Goal: Information Seeking & Learning: Learn about a topic

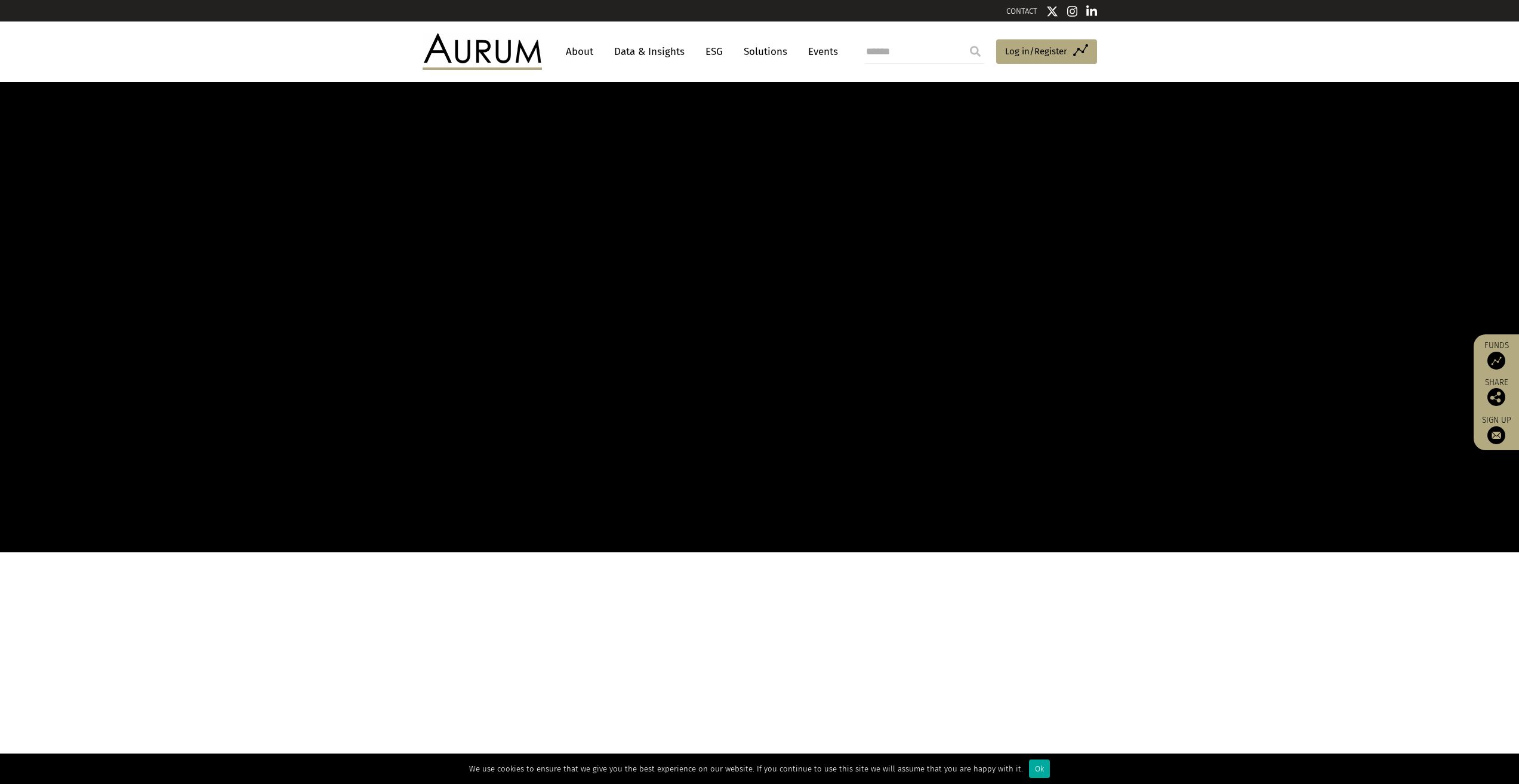
click at [580, 50] on link "About" at bounding box center [580, 51] width 40 height 22
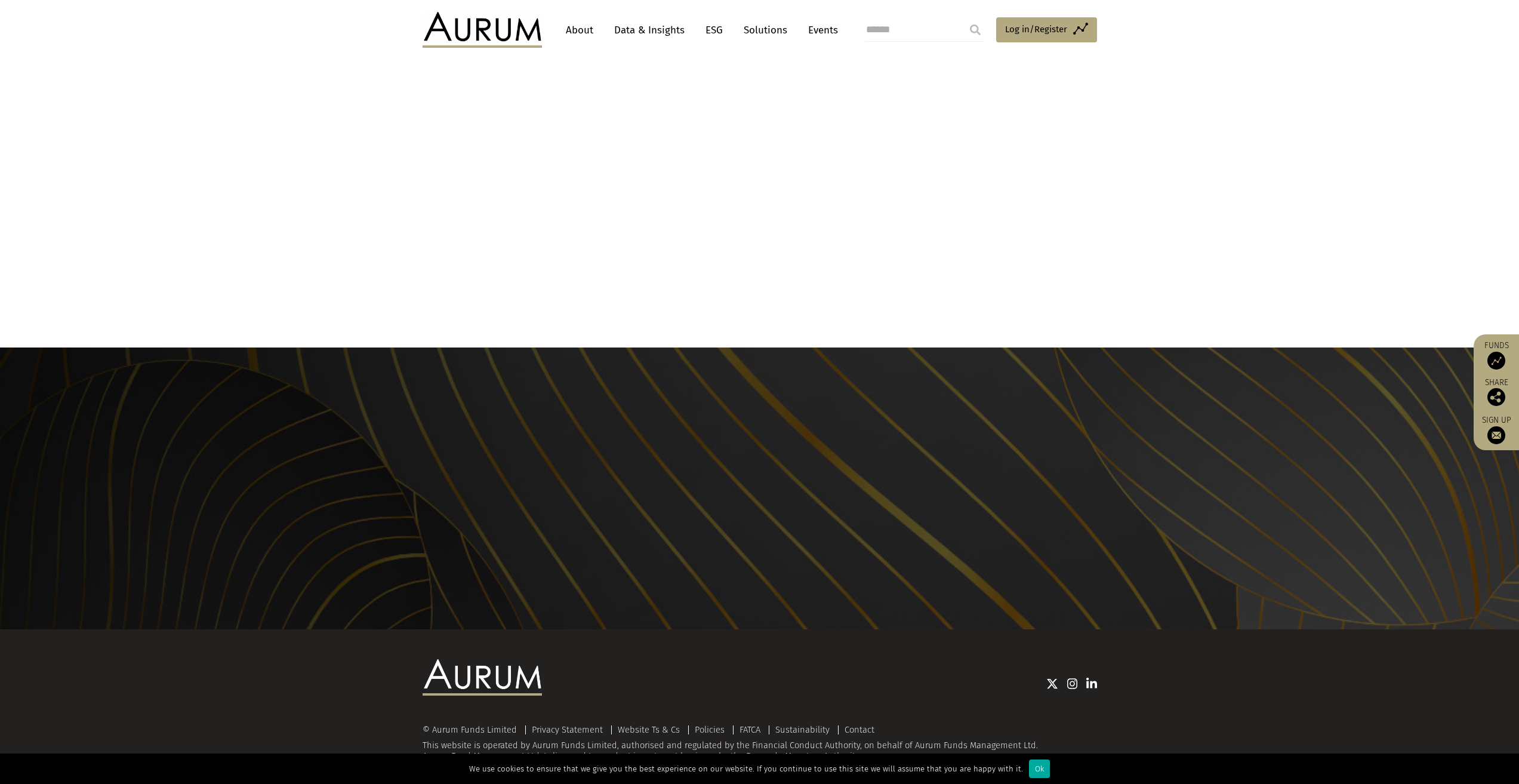
scroll to position [973, 0]
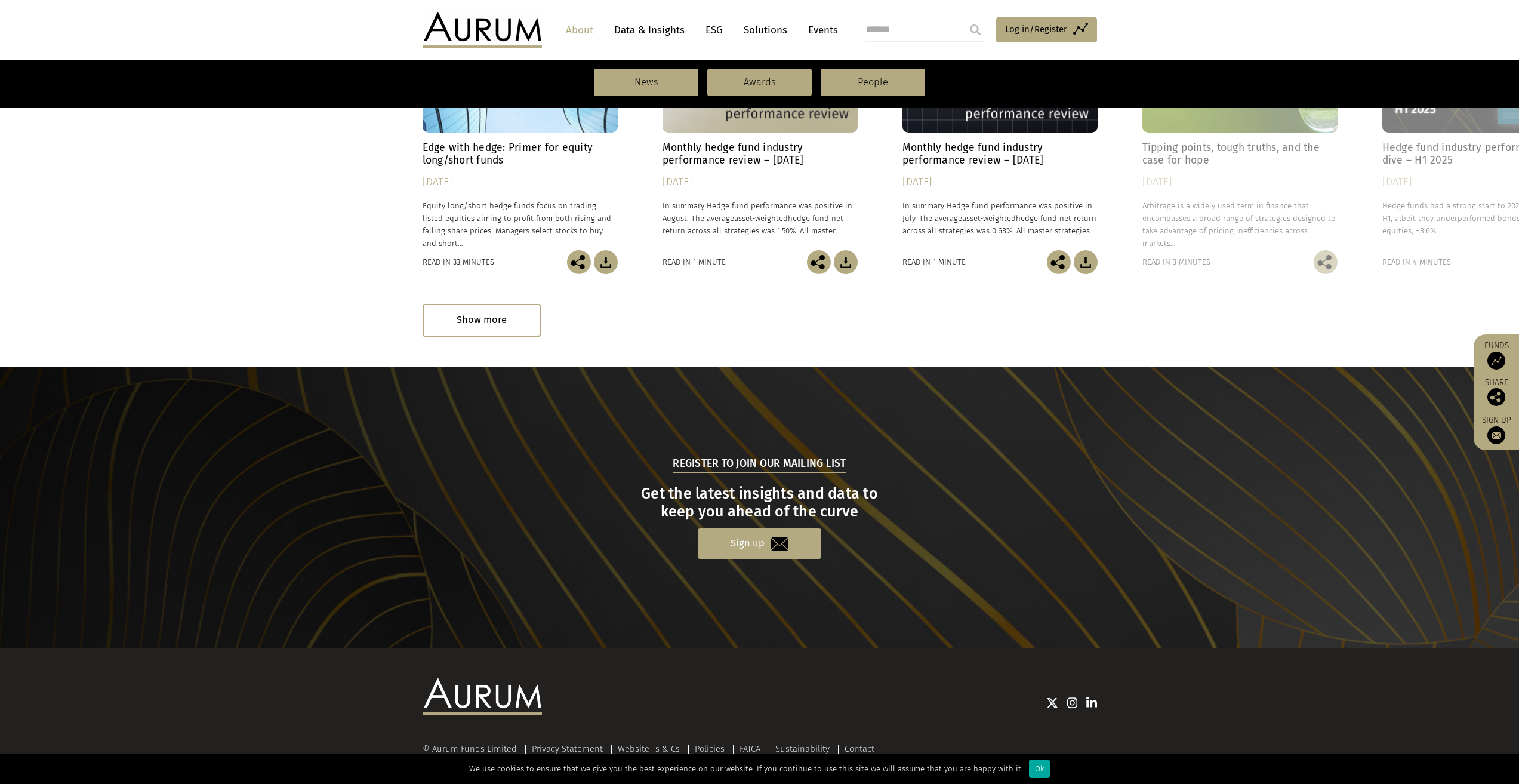
scroll to position [1005, 0]
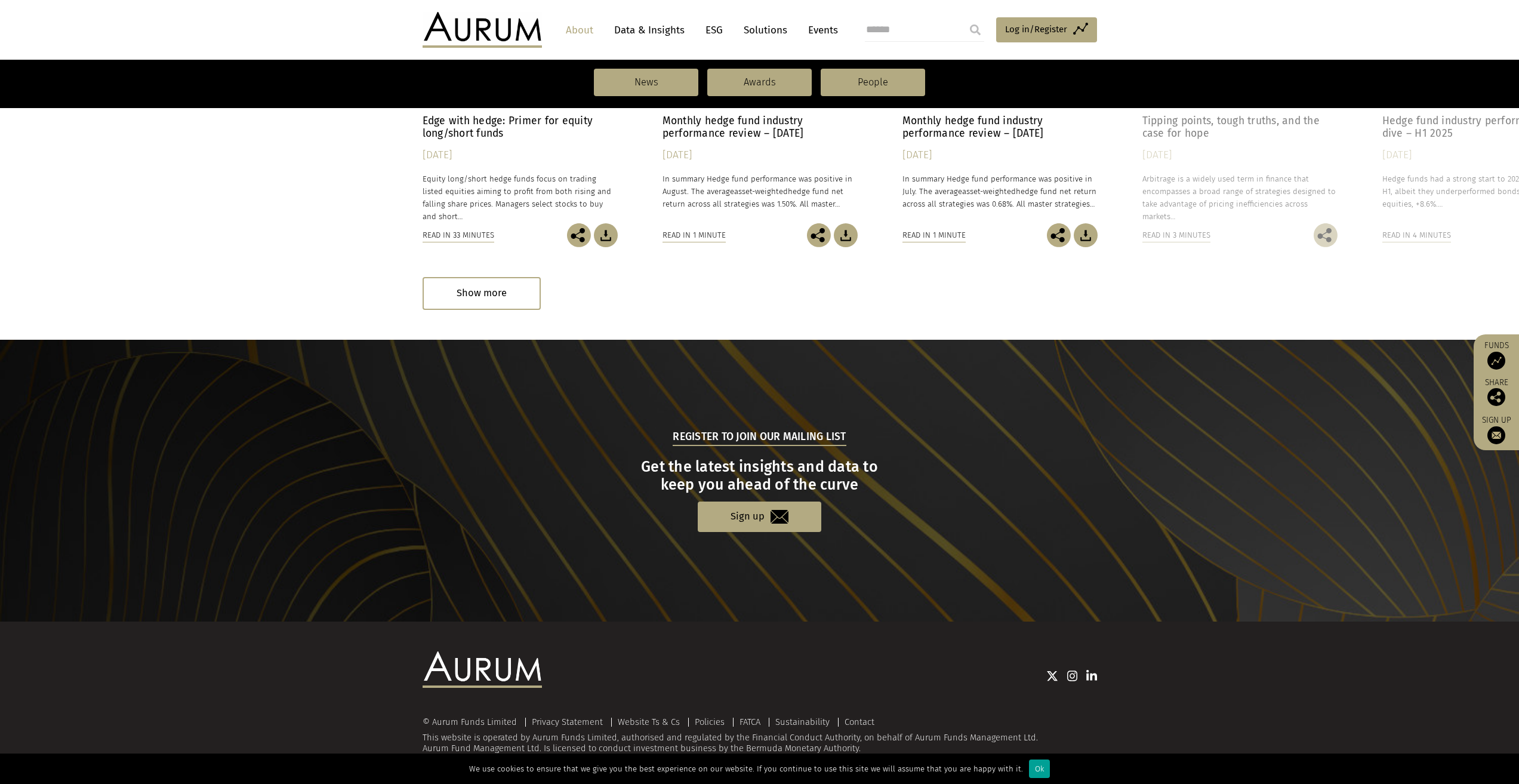
click at [1037, 768] on div "Ok" at bounding box center [1040, 768] width 21 height 19
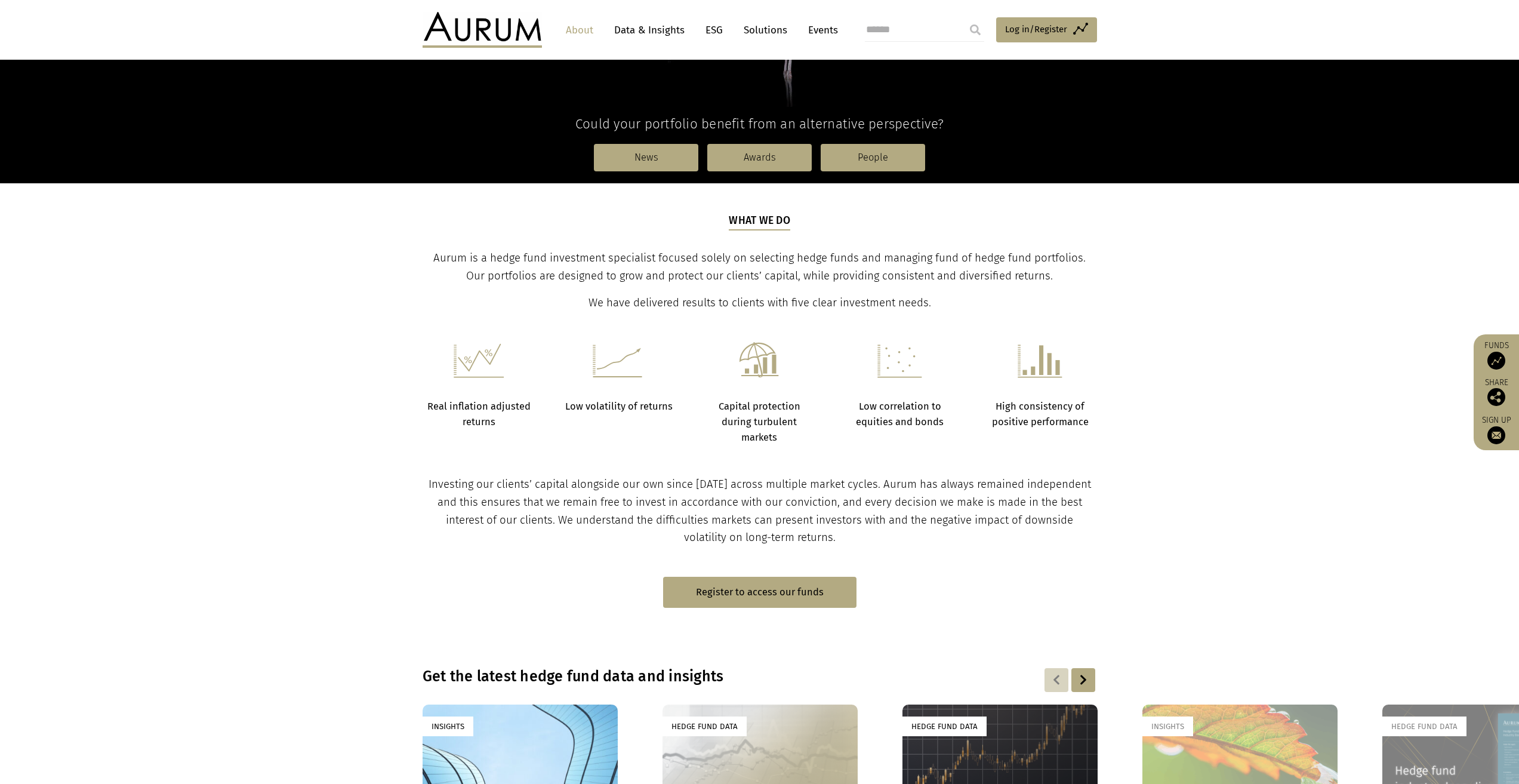
scroll to position [0, 0]
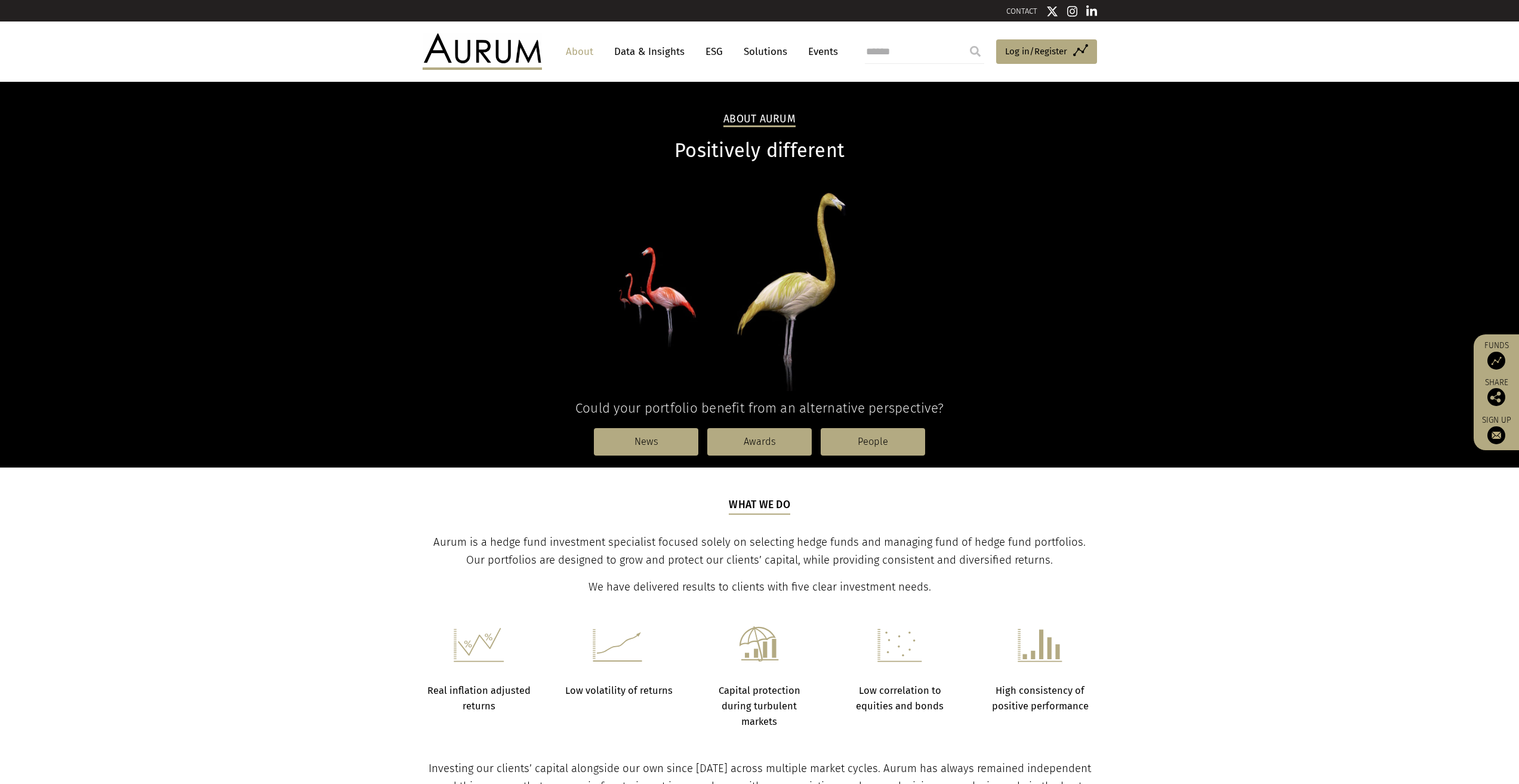
click at [644, 53] on link "Data & Insights" at bounding box center [649, 51] width 82 height 22
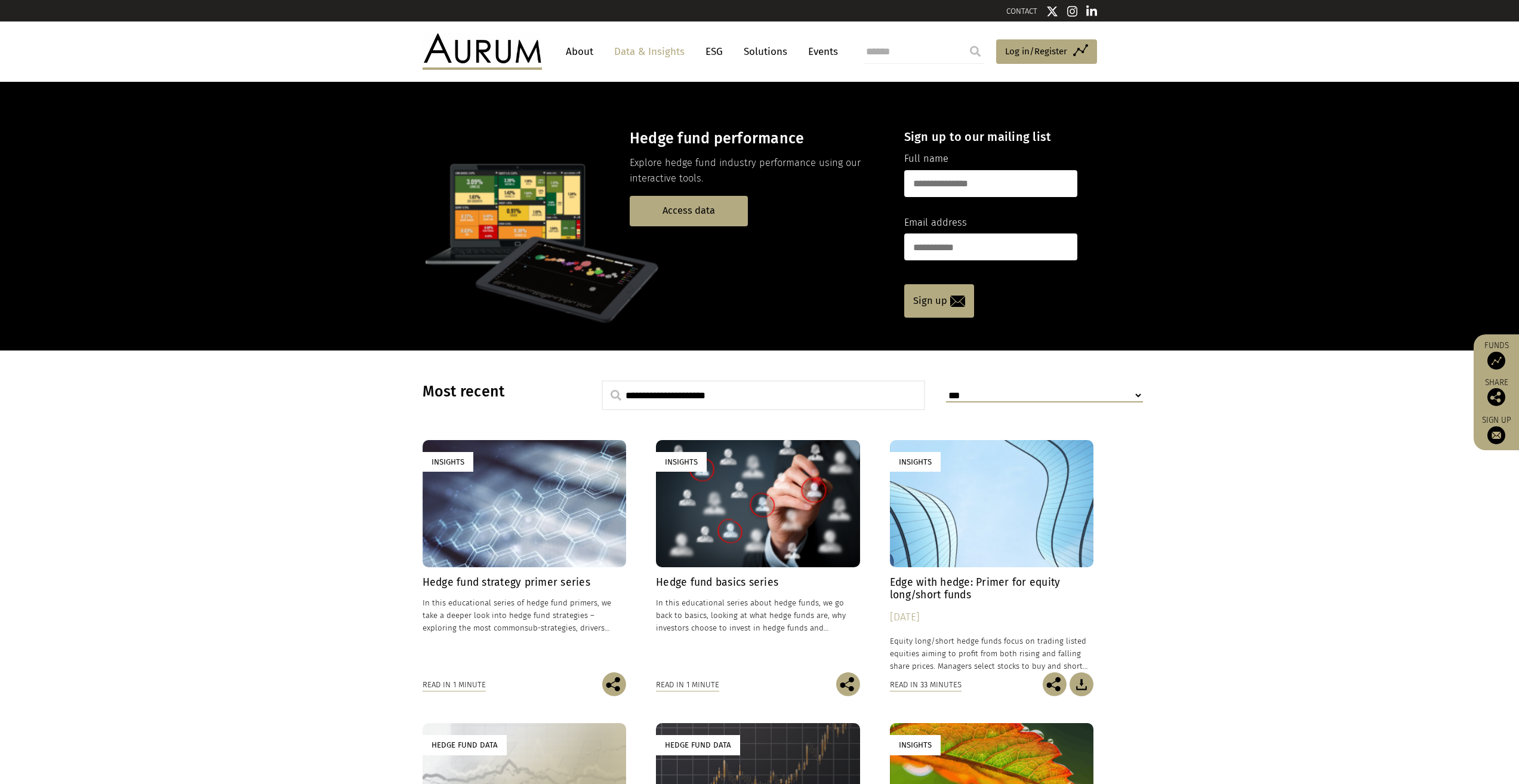
scroll to position [4, 0]
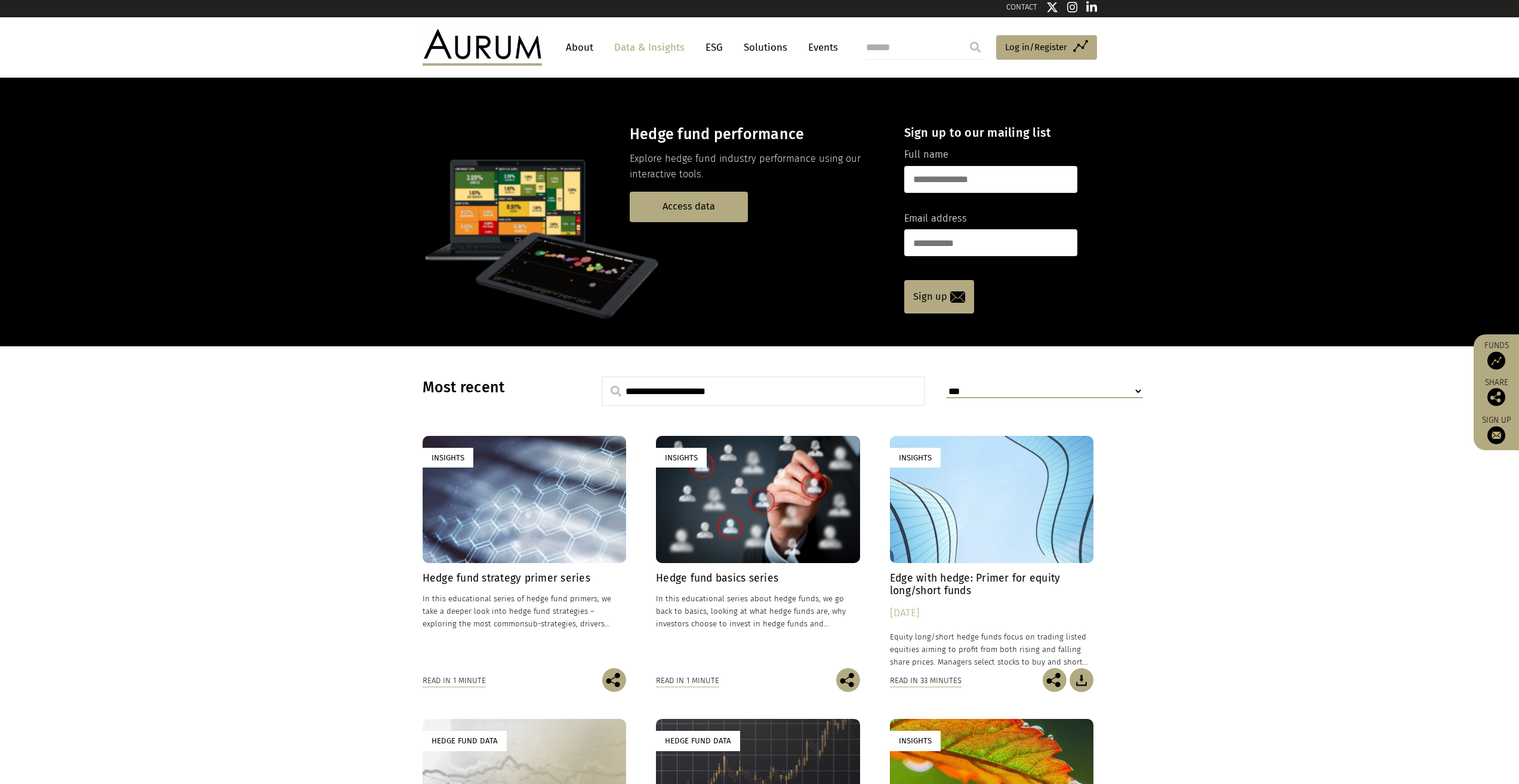
click at [567, 53] on link "About" at bounding box center [580, 47] width 40 height 22
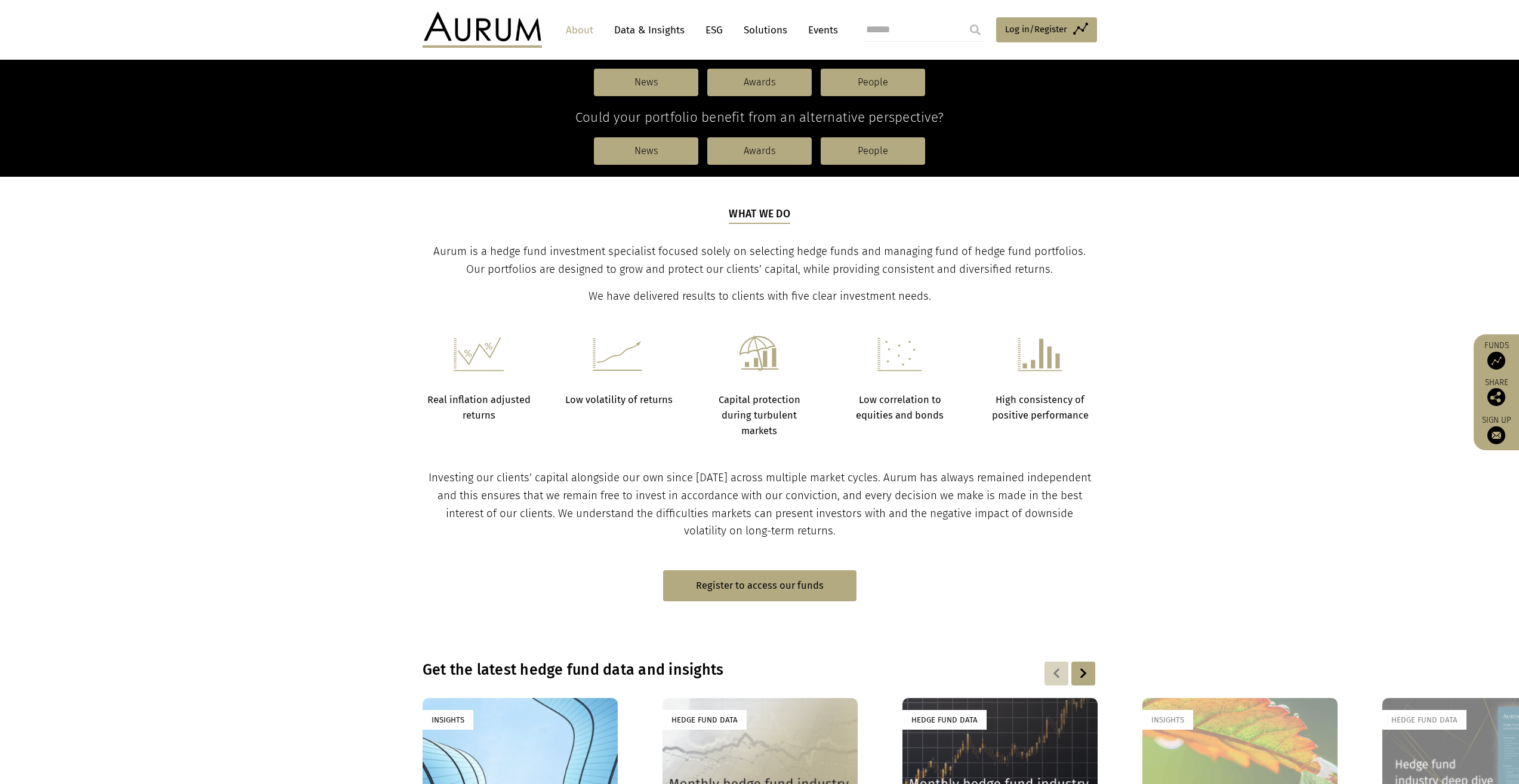
scroll to position [261, 0]
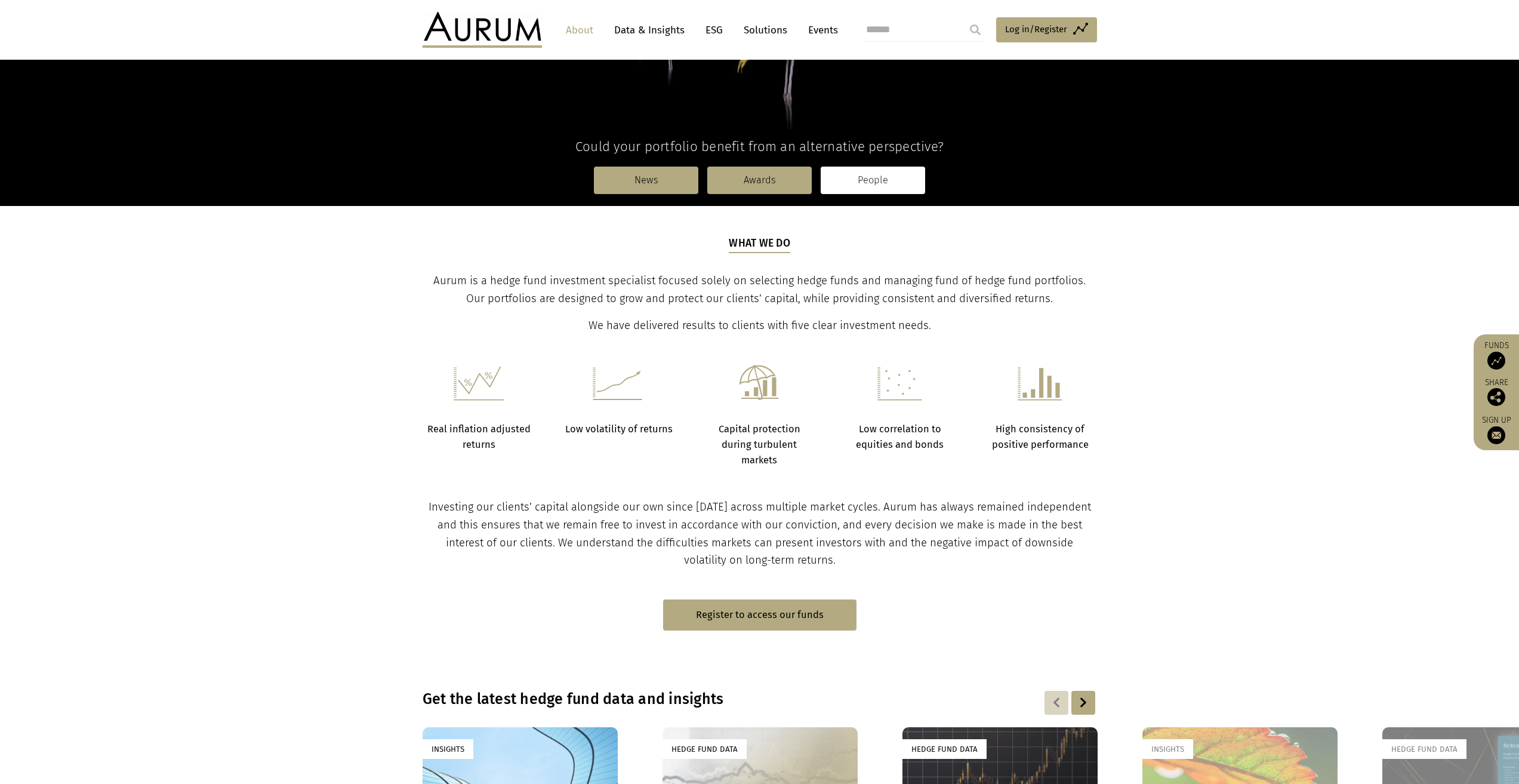
click at [865, 187] on link "People" at bounding box center [873, 180] width 105 height 28
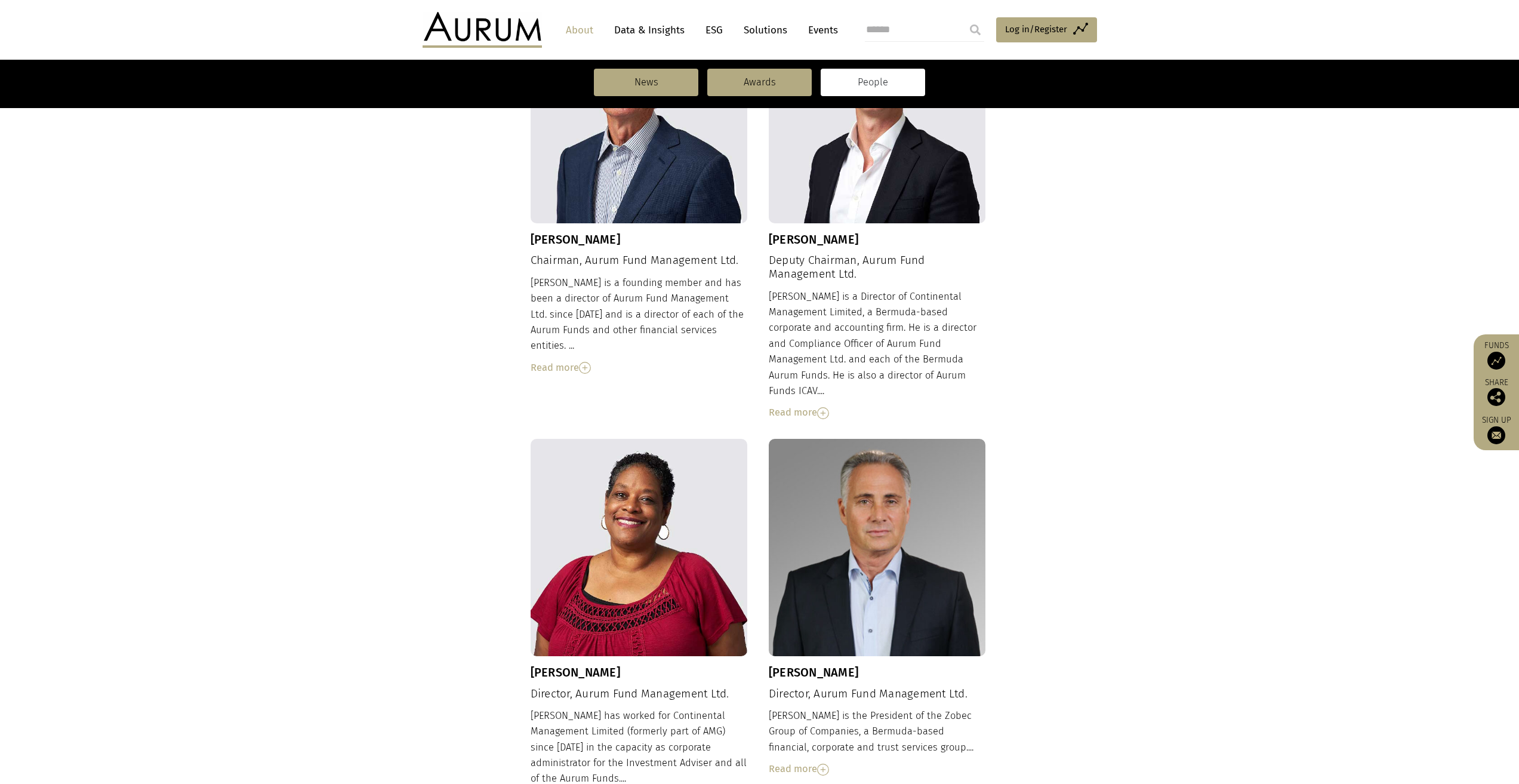
scroll to position [510, 0]
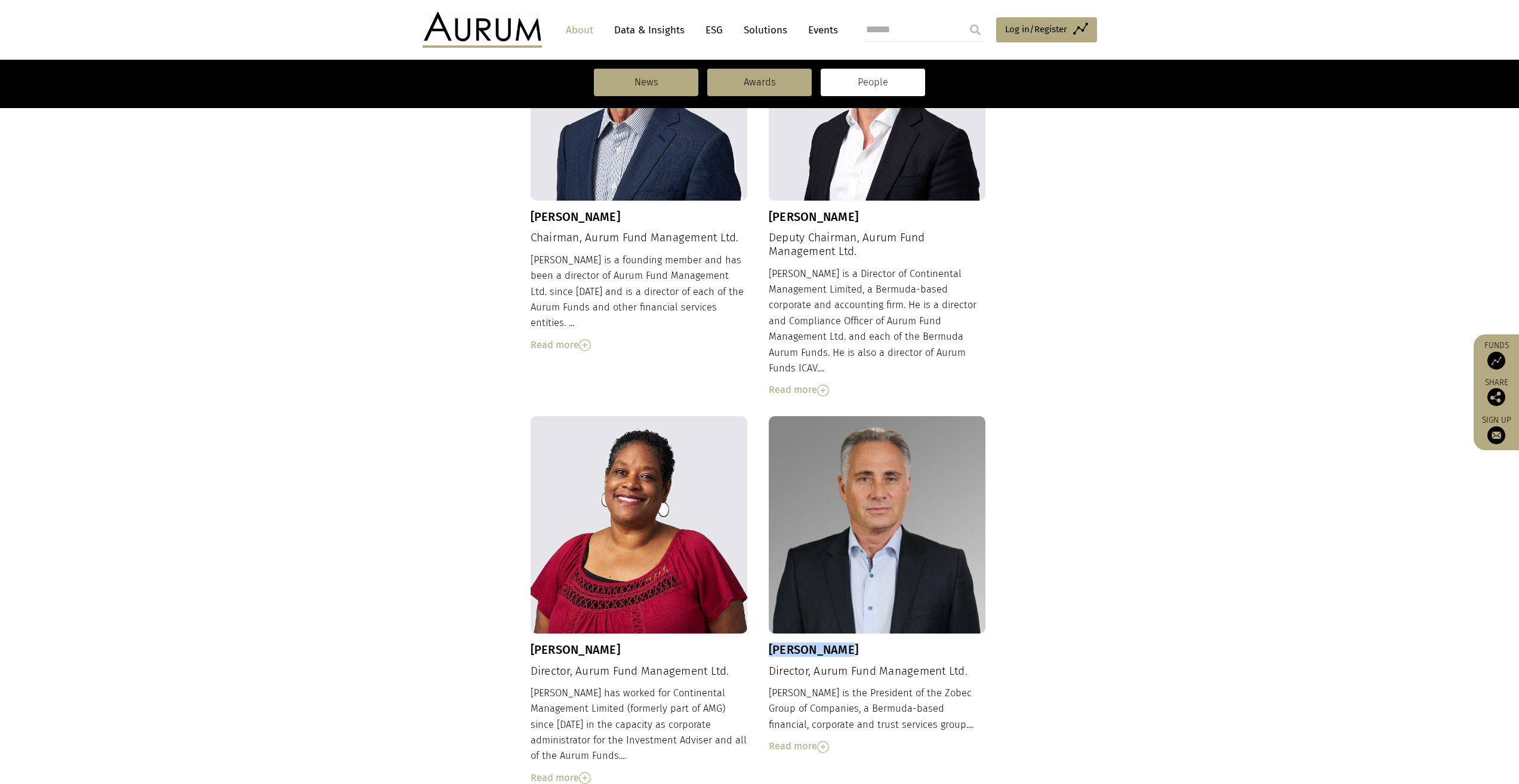
drag, startPoint x: 853, startPoint y: 633, endPoint x: 768, endPoint y: 632, distance: 85.0
click at [769, 642] on h3 "Kevin Insley" at bounding box center [878, 649] width 218 height 15
copy h3 "Kevin Insley"
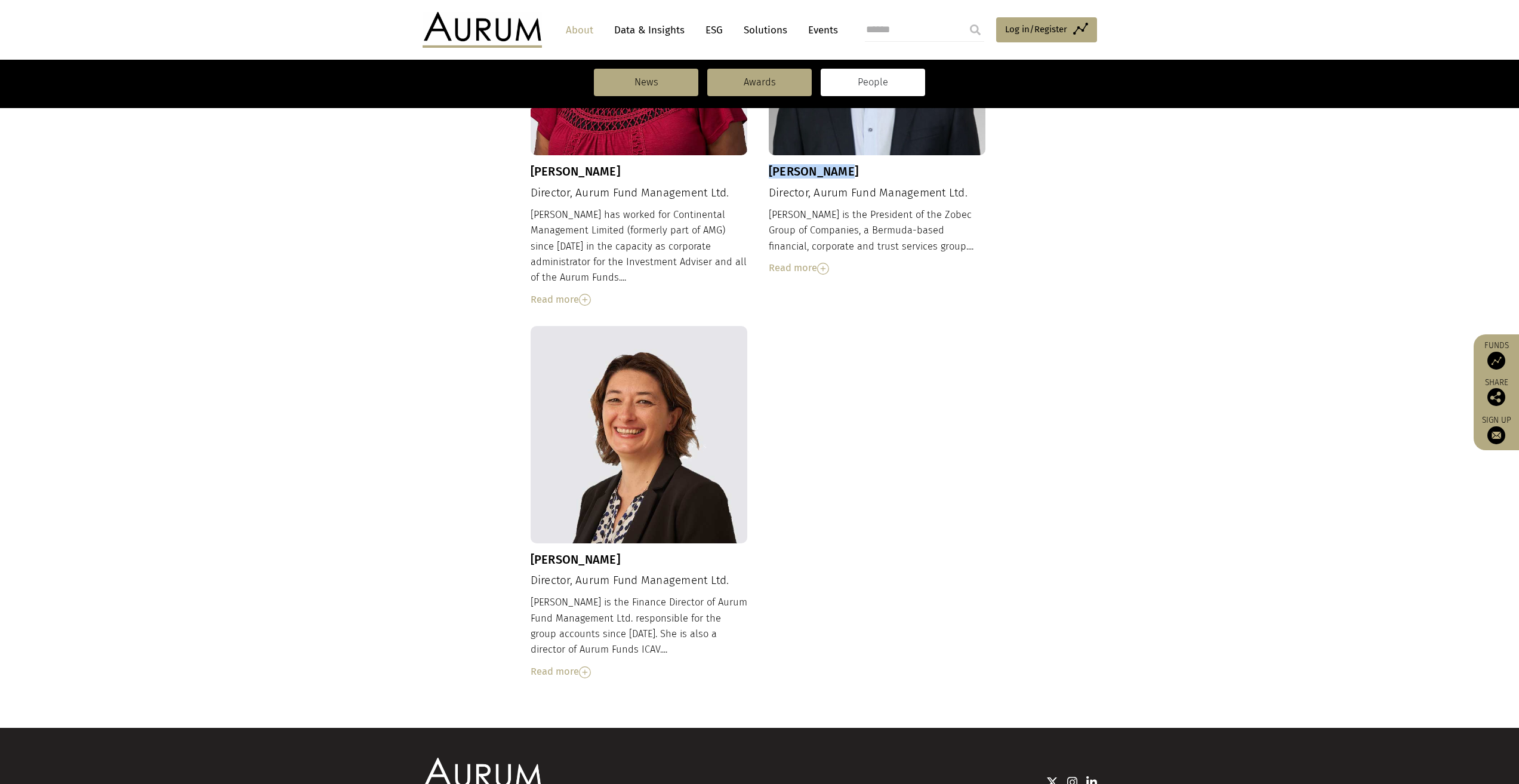
scroll to position [987, 0]
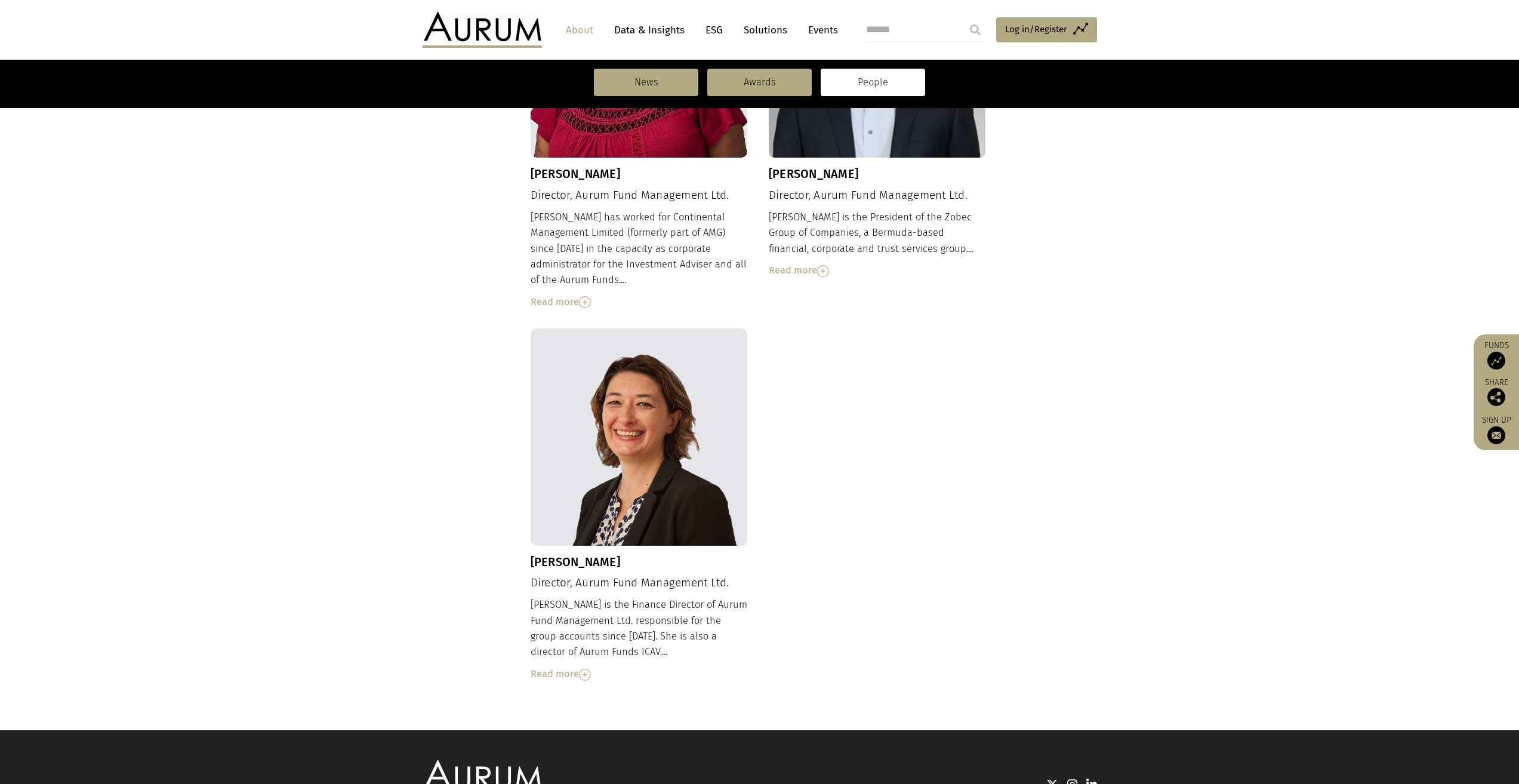
click at [563, 295] on div "Read more" at bounding box center [640, 302] width 218 height 15
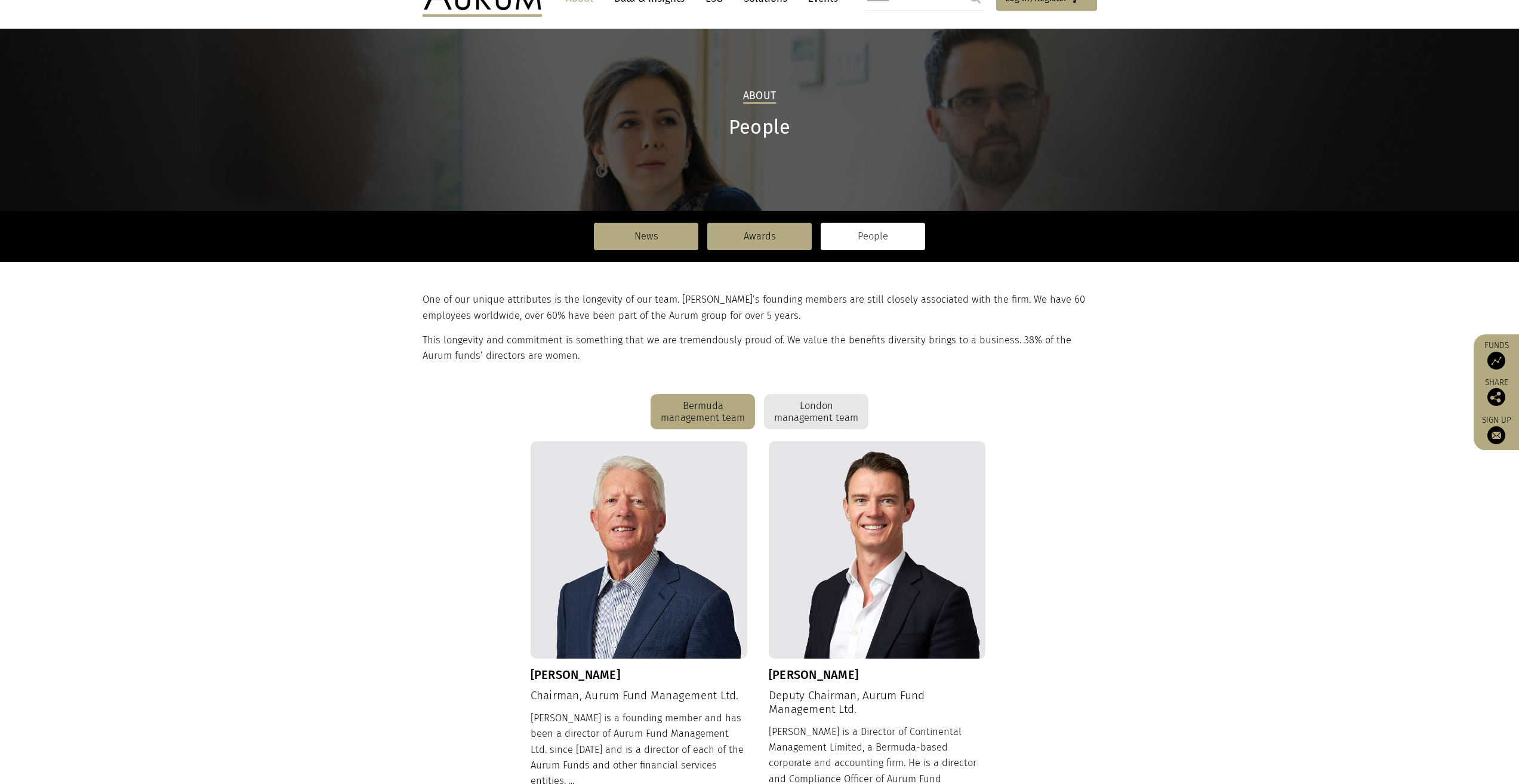
scroll to position [0, 0]
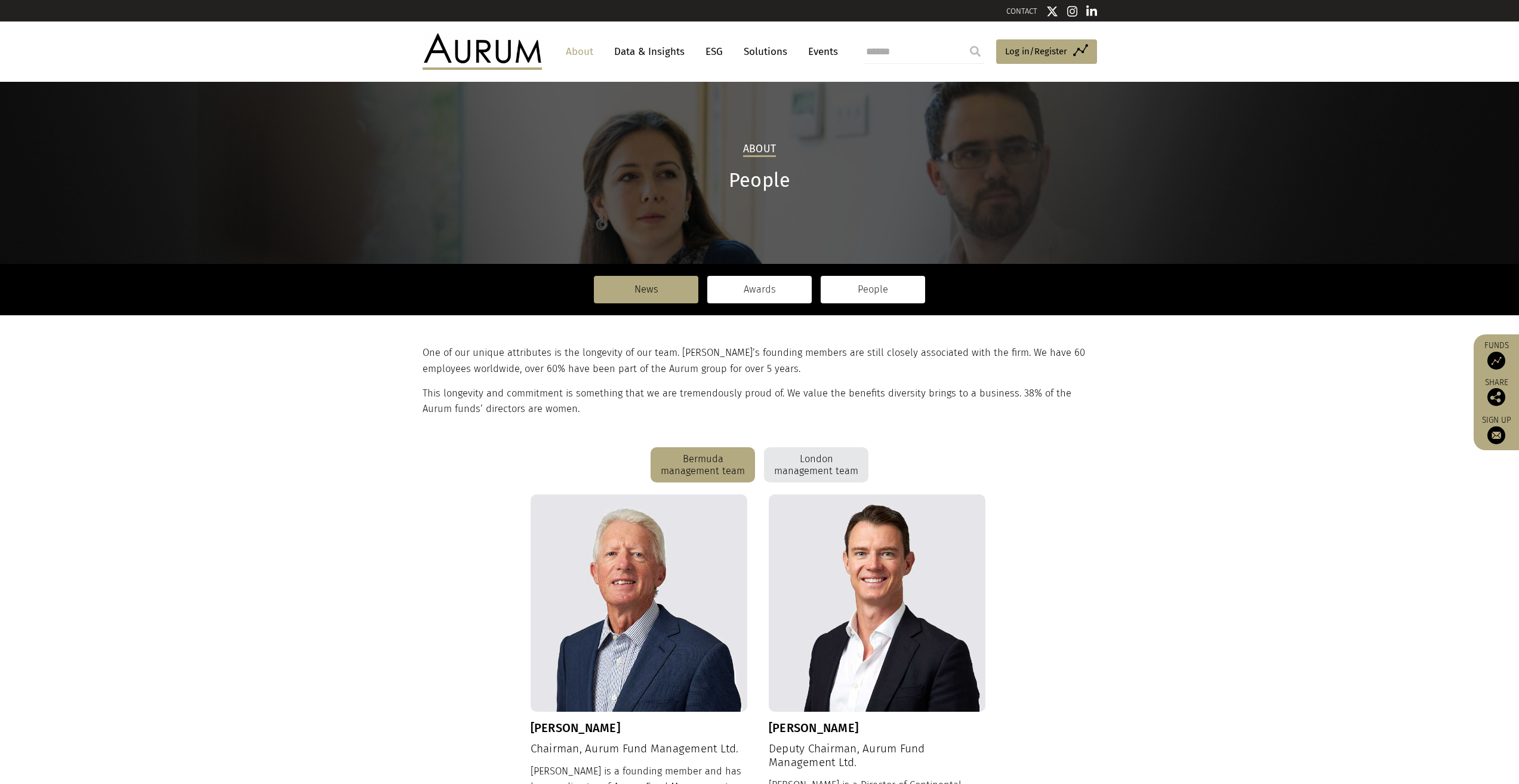
click at [743, 292] on link "Awards" at bounding box center [759, 290] width 105 height 28
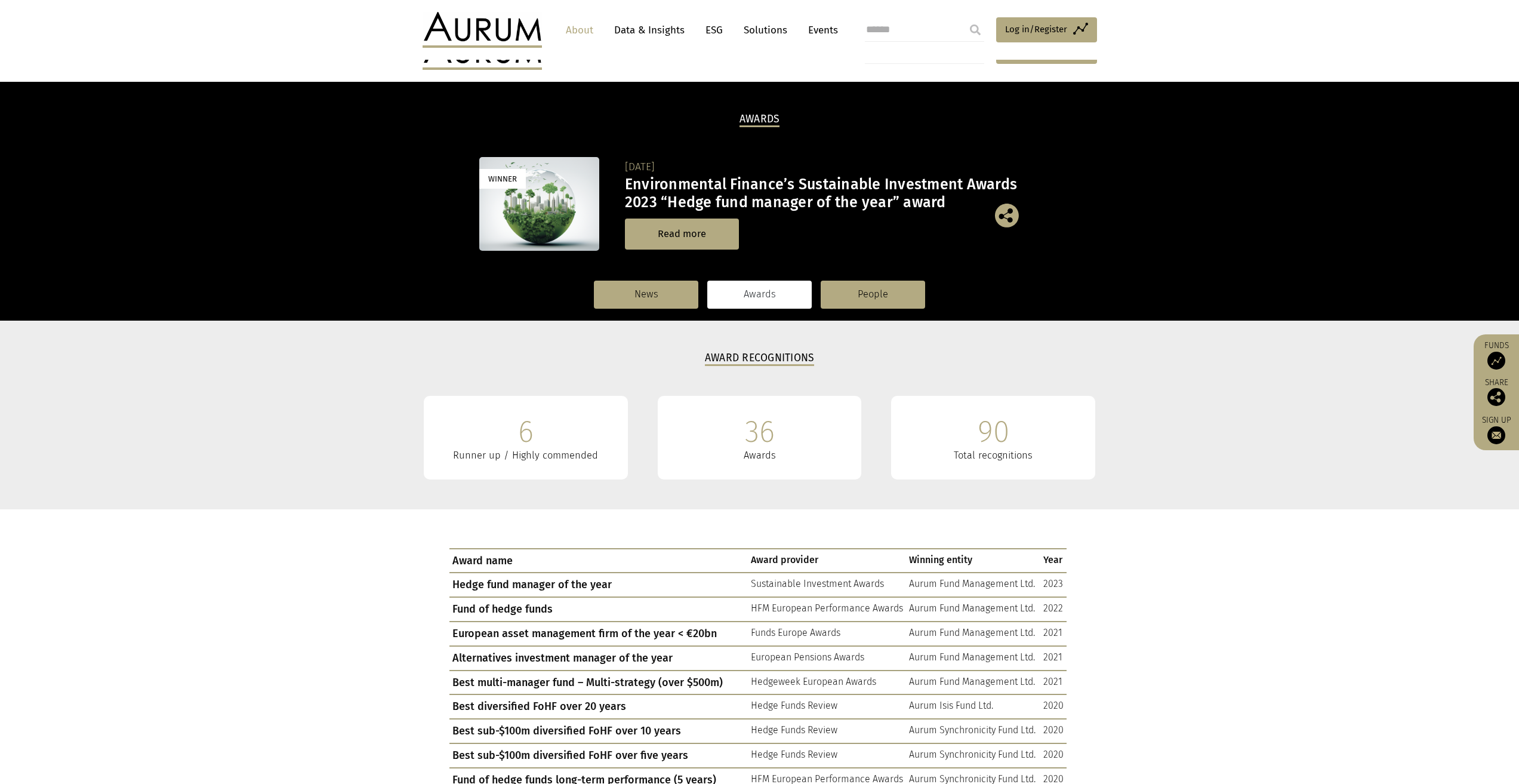
scroll to position [87, 0]
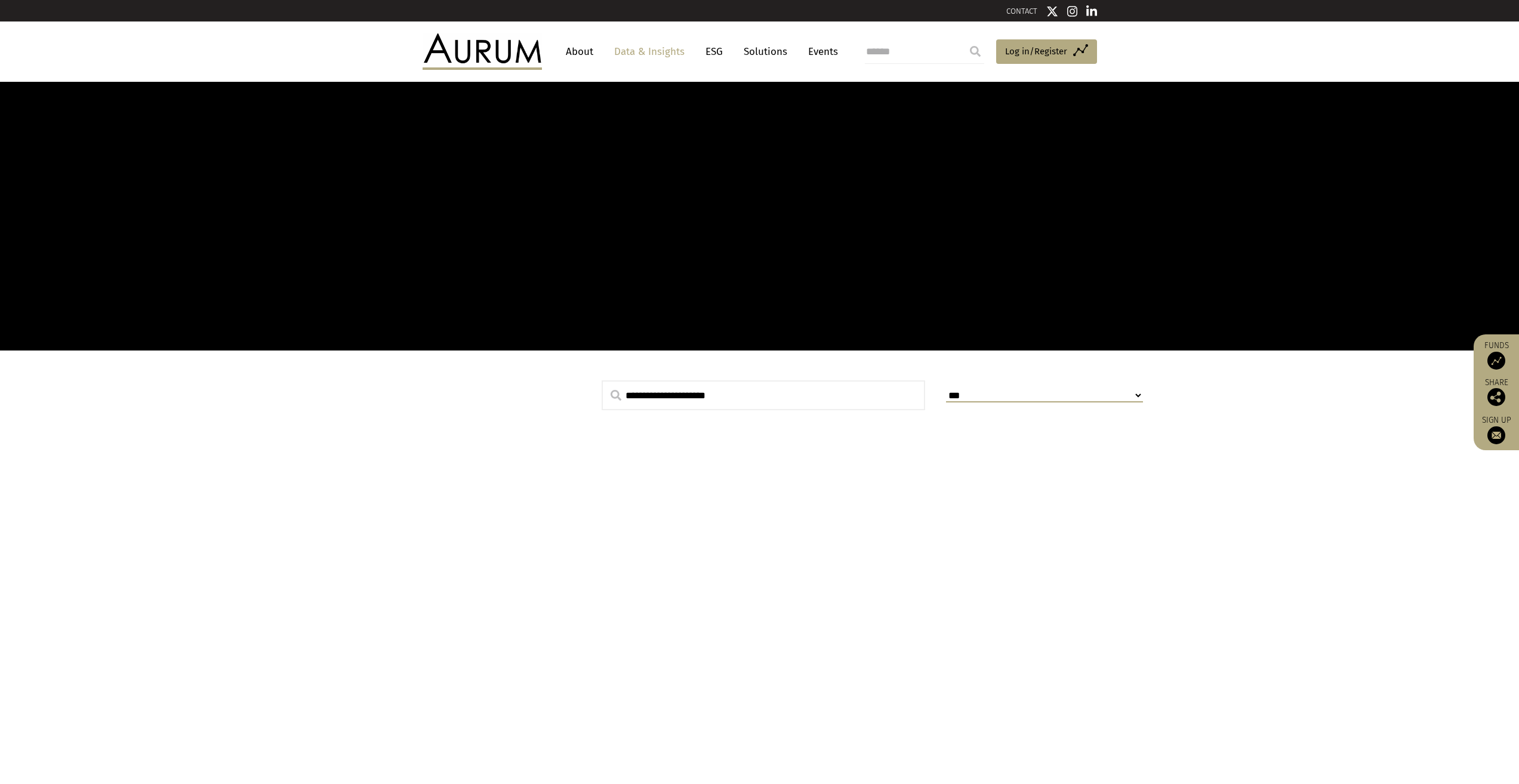
scroll to position [4, 0]
